Goal: Information Seeking & Learning: Learn about a topic

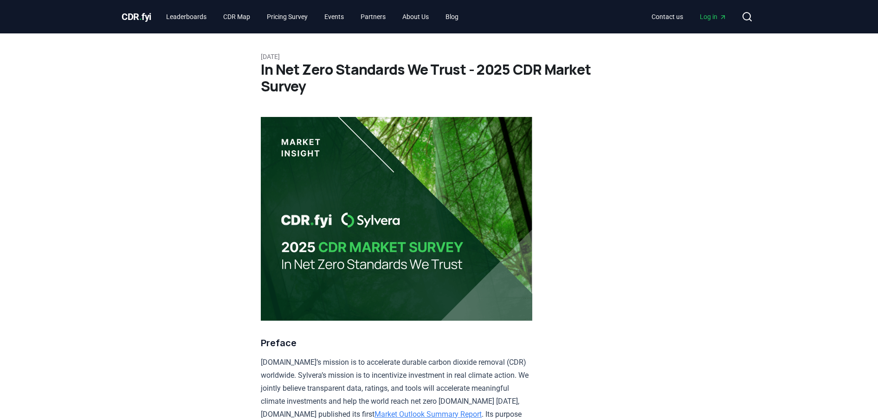
scroll to position [58, 0]
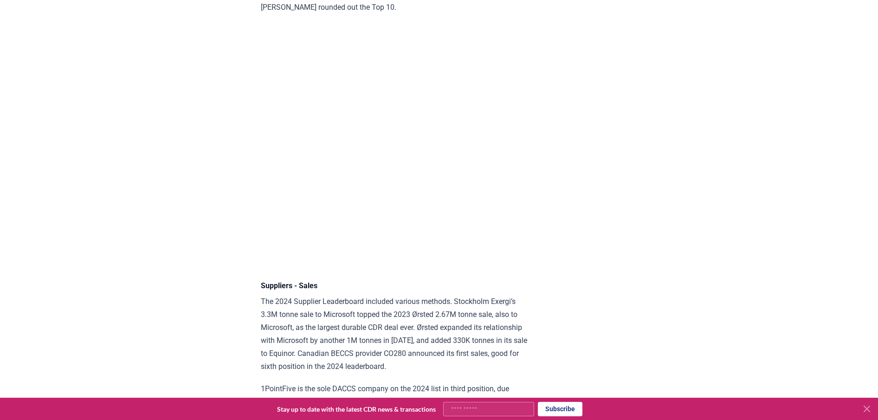
scroll to position [5698, 0]
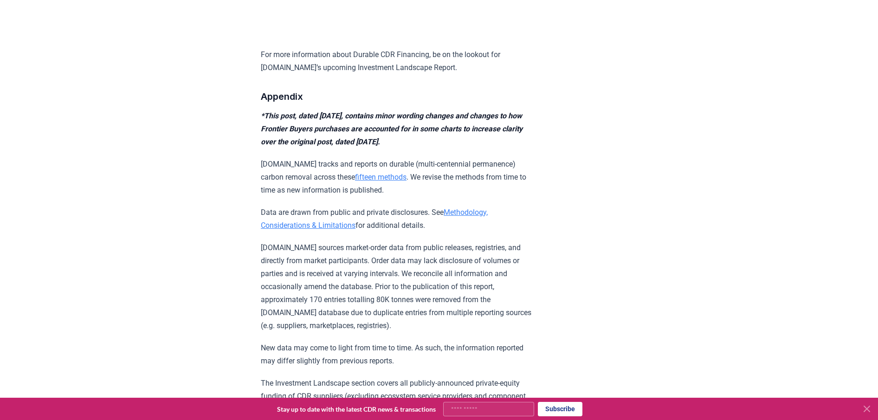
scroll to position [9314, 0]
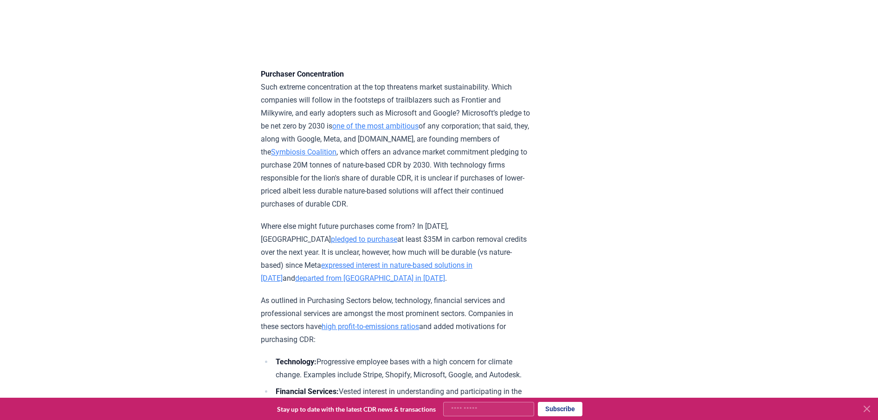
scroll to position [2830, 0]
click at [428, 282] on link "expressed interest in nature-based solutions in [DATE]" at bounding box center [367, 271] width 212 height 22
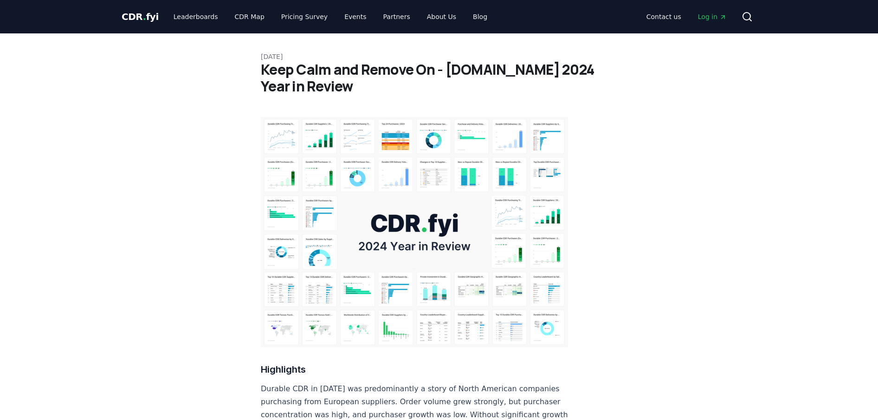
scroll to position [2830, 0]
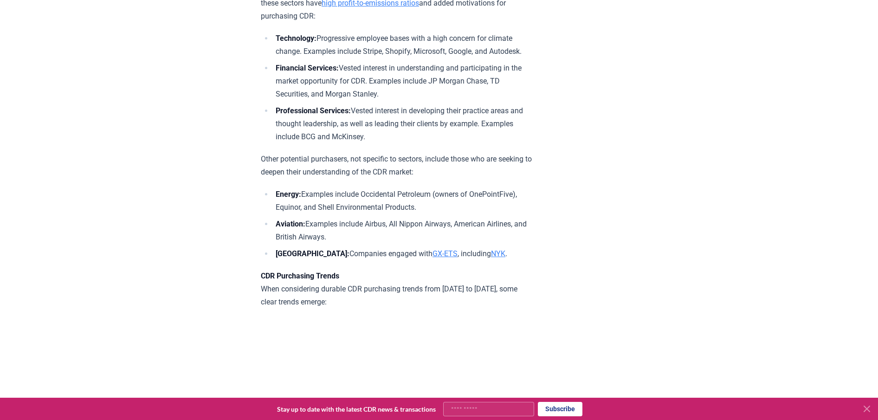
scroll to position [3147, 0]
